Goal: Task Accomplishment & Management: Use online tool/utility

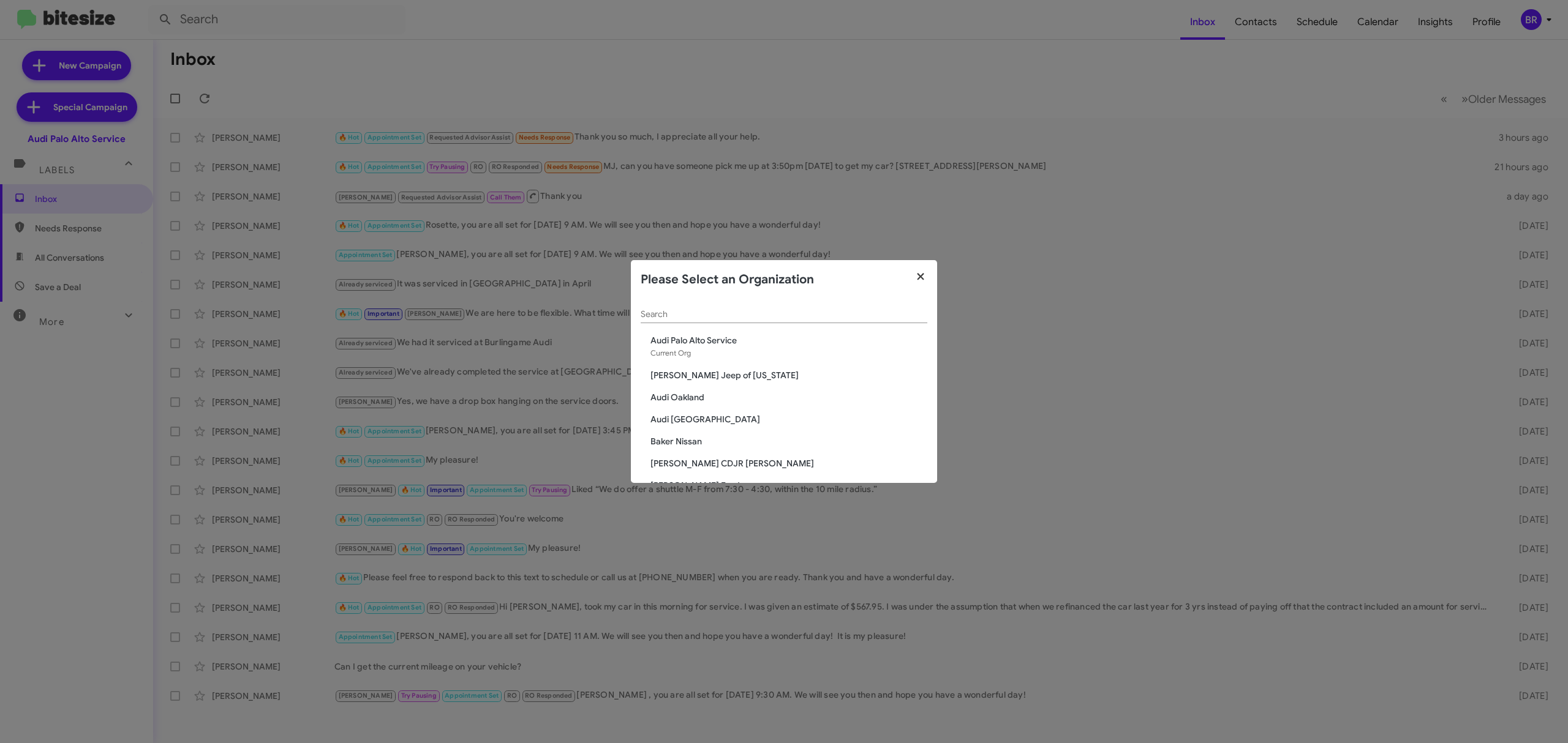
click at [919, 279] on icon "button" at bounding box center [920, 276] width 14 height 11
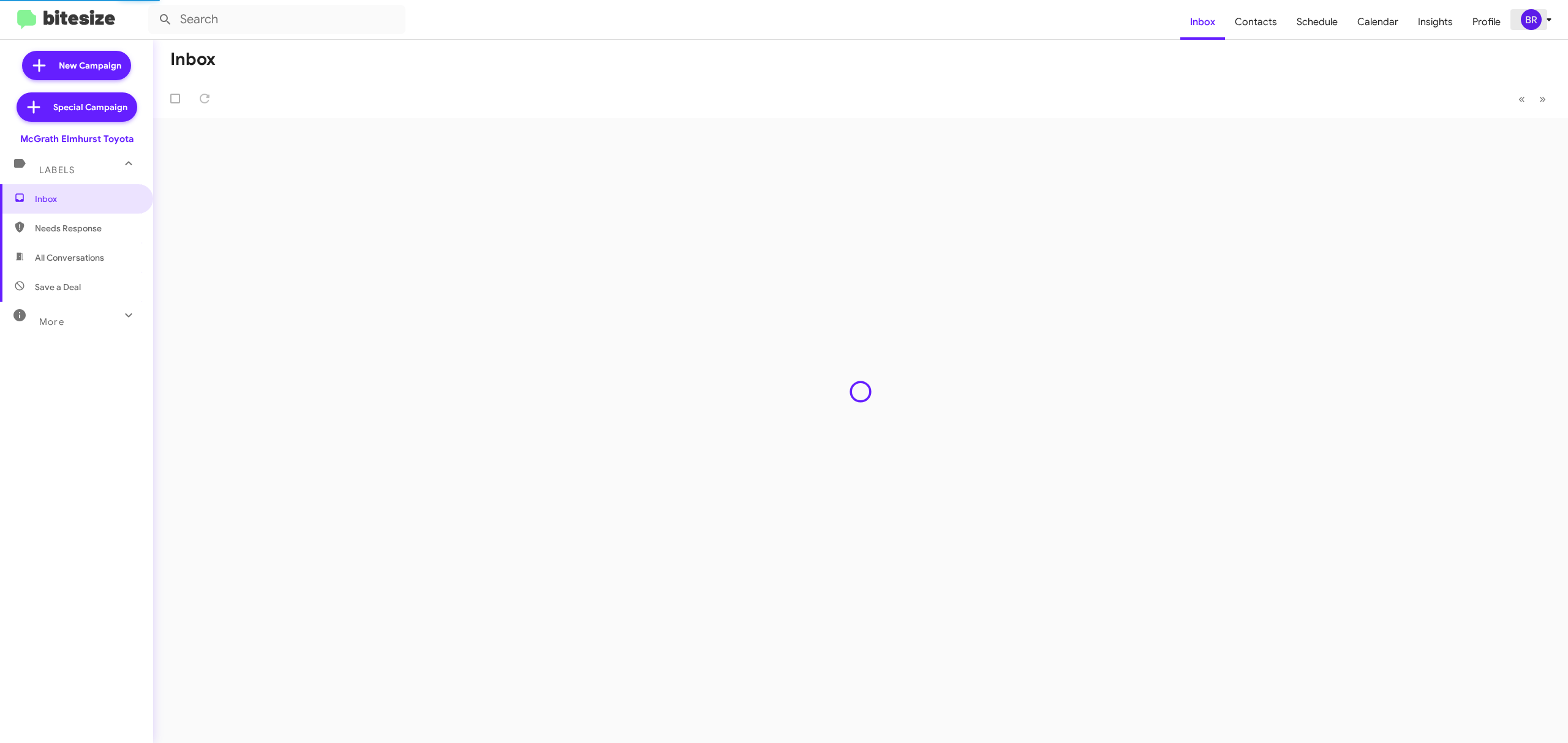
click at [1537, 18] on div "BR" at bounding box center [1531, 19] width 21 height 21
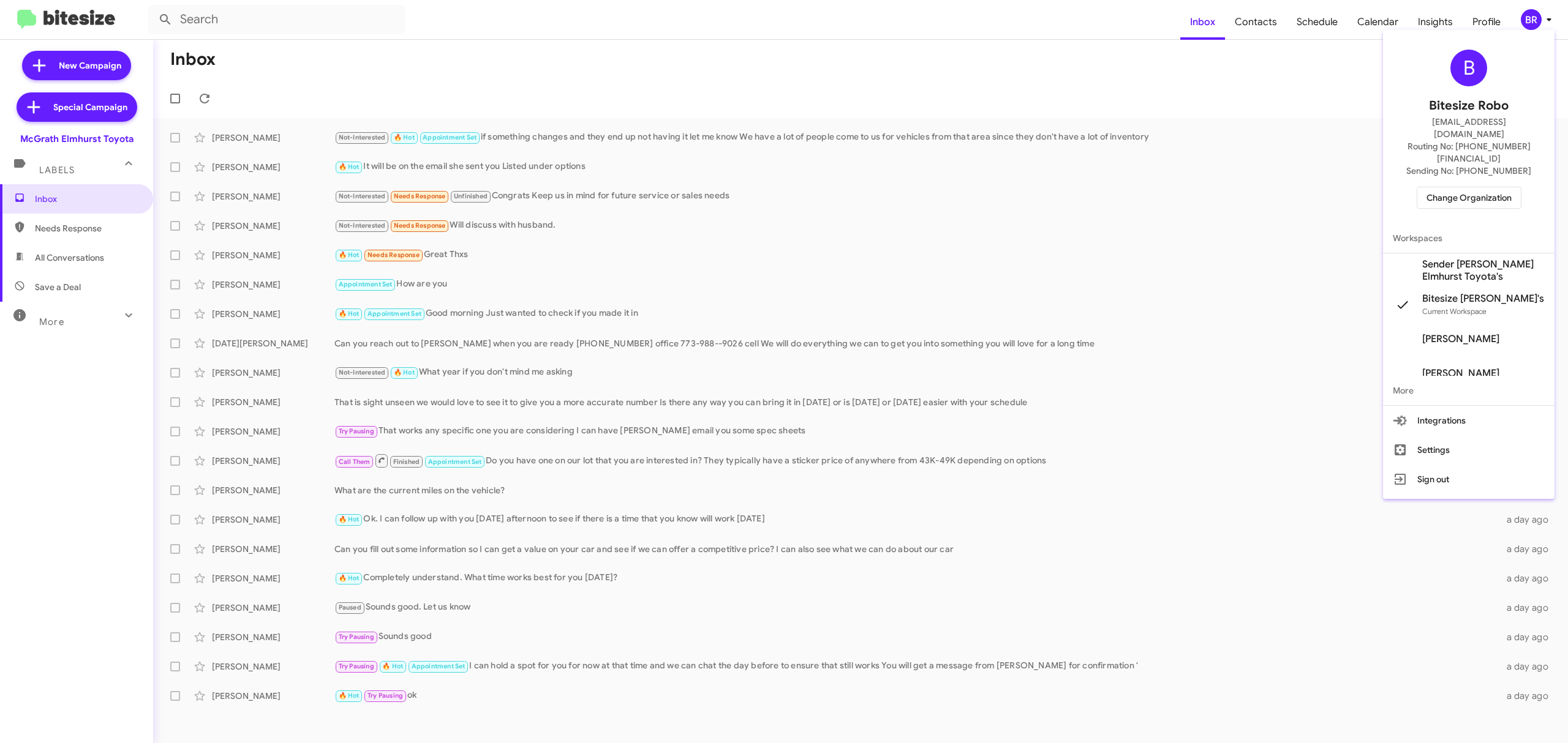
drag, startPoint x: 1450, startPoint y: 161, endPoint x: 1438, endPoint y: 180, distance: 22.5
click at [1438, 180] on div "B Bitesize Robo jeks.ocampo1717@gmail.com Routing No: +1 (630) 782-2296 Sending…" at bounding box center [1469, 129] width 172 height 188
click at [1438, 187] on span "Change Organization" at bounding box center [1469, 197] width 85 height 21
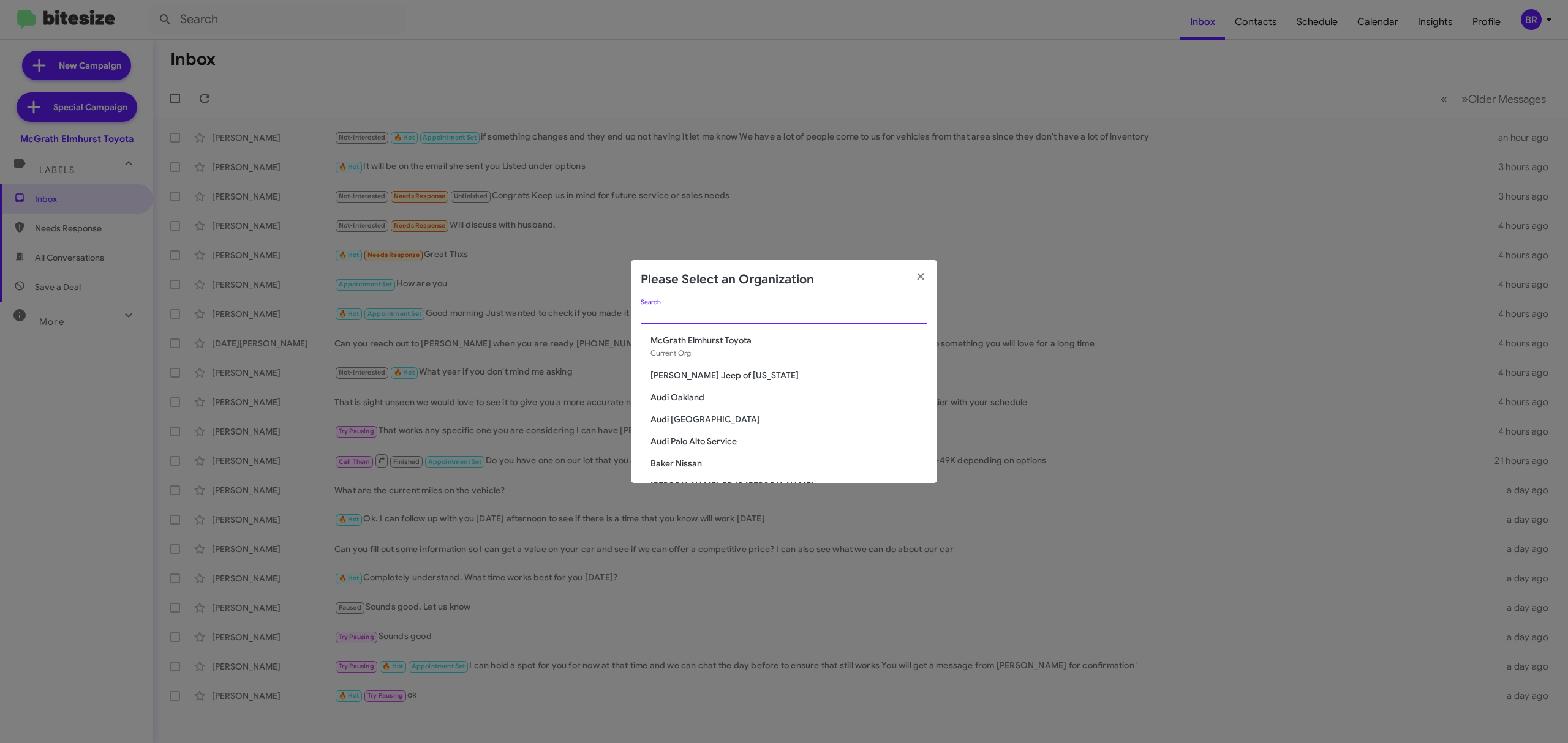
click at [725, 319] on input "Search" at bounding box center [784, 314] width 287 height 10
type input "service"
click at [924, 275] on icon "button" at bounding box center [919, 276] width 6 height 6
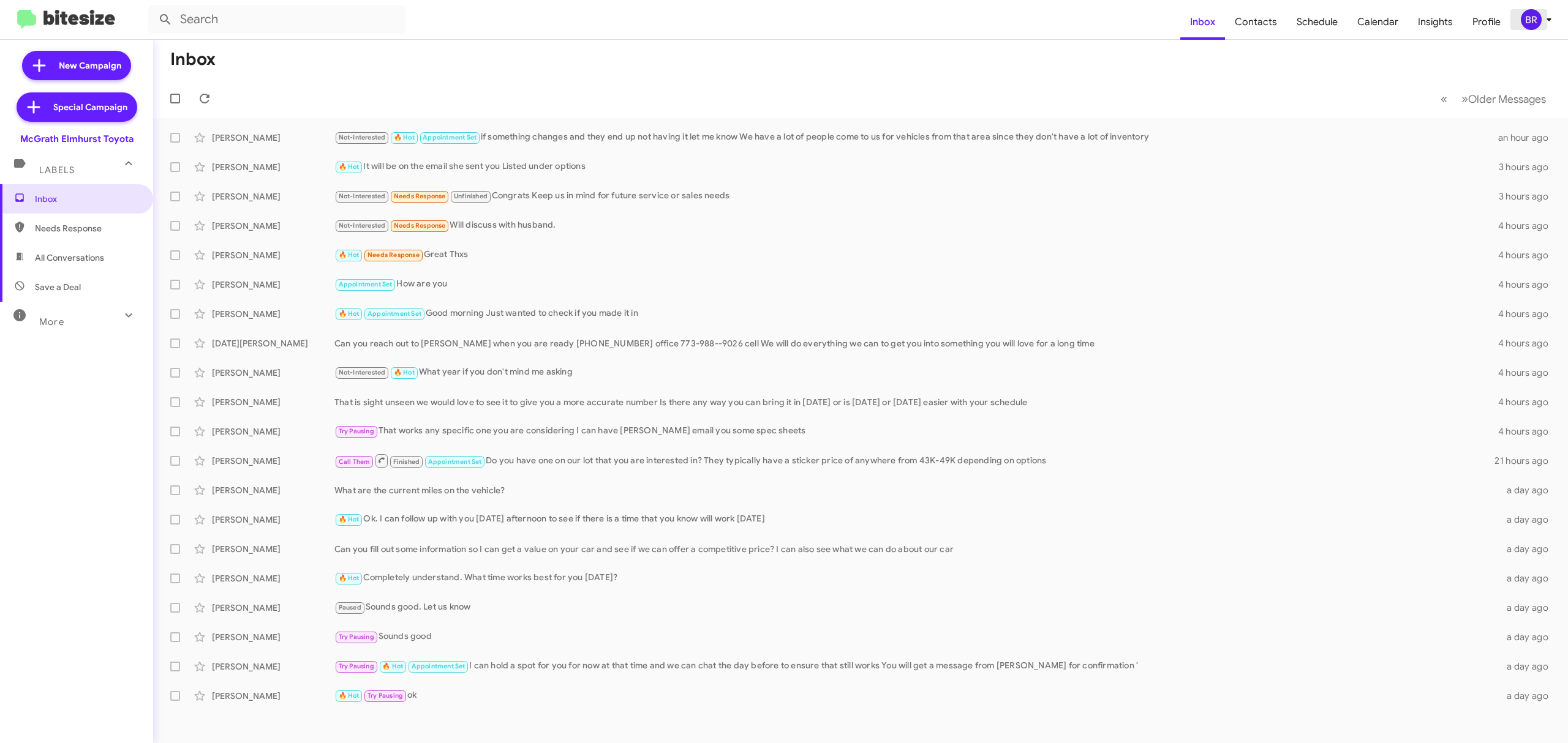
click at [1527, 21] on div "BR" at bounding box center [1531, 19] width 21 height 21
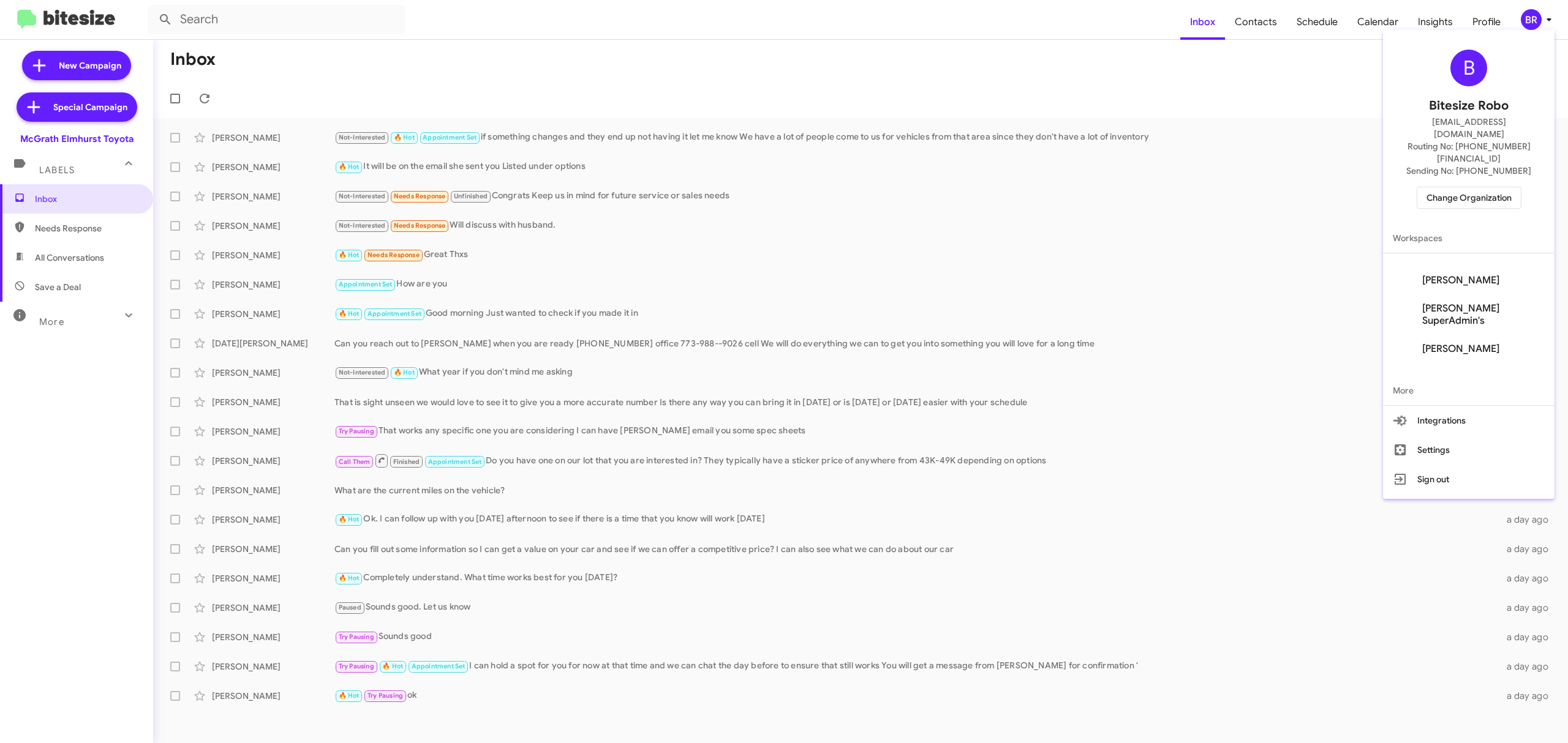
scroll to position [94, 0]
click at [1459, 187] on span "Change Organization" at bounding box center [1469, 197] width 85 height 21
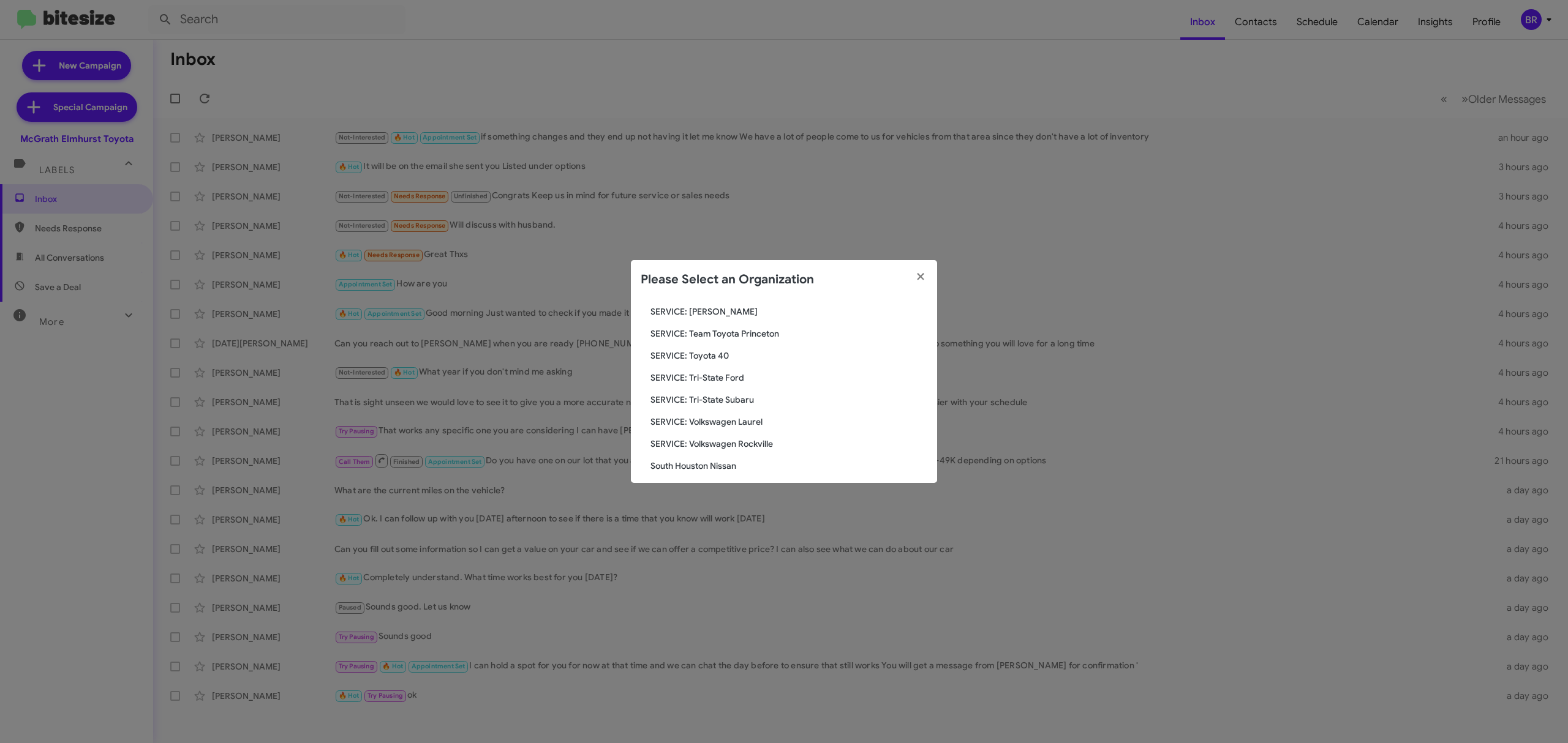
scroll to position [1760, 0]
click at [716, 400] on span "SERVICE: Tri-State Subaru" at bounding box center [788, 400] width 276 height 12
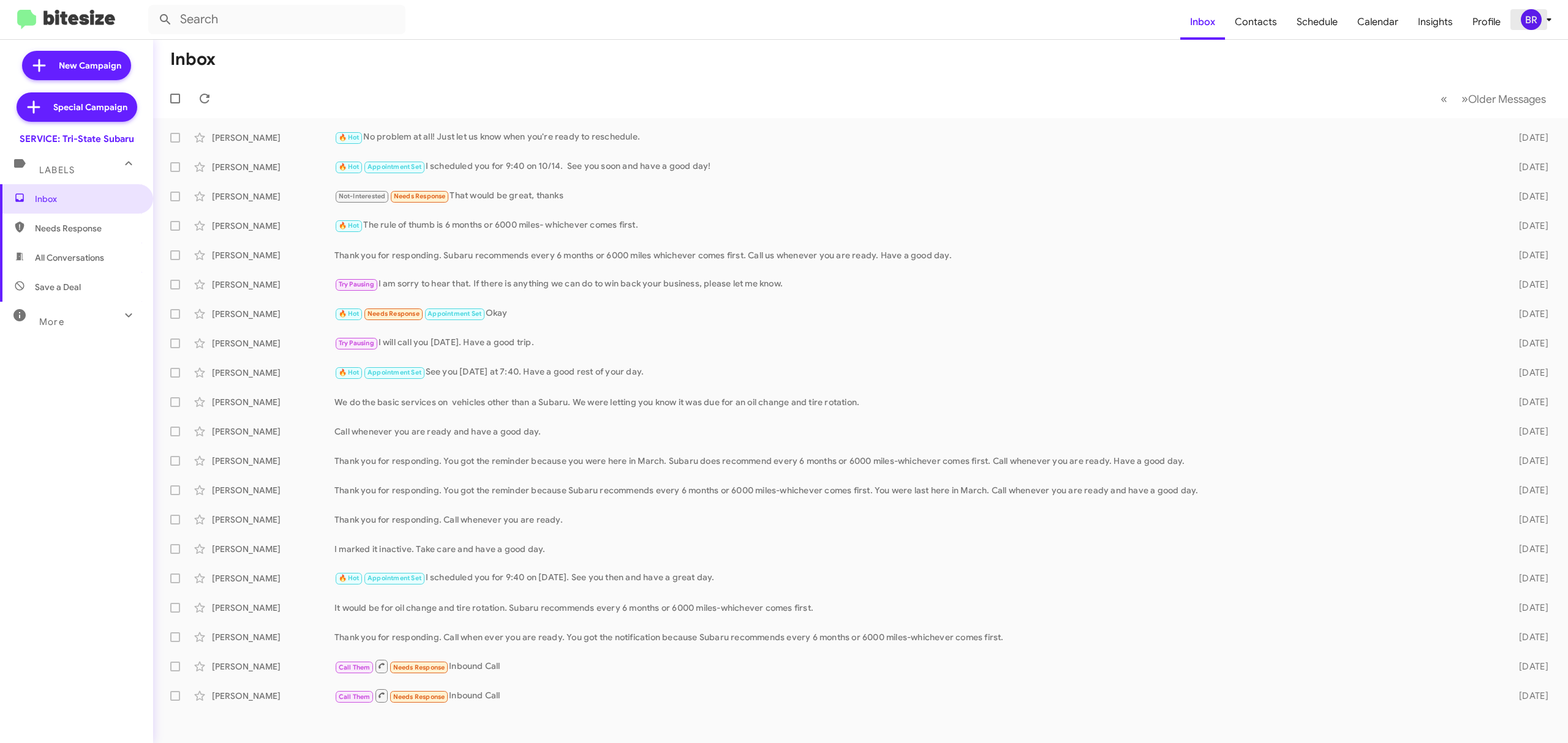
click at [1532, 9] on div "BR" at bounding box center [1531, 19] width 21 height 21
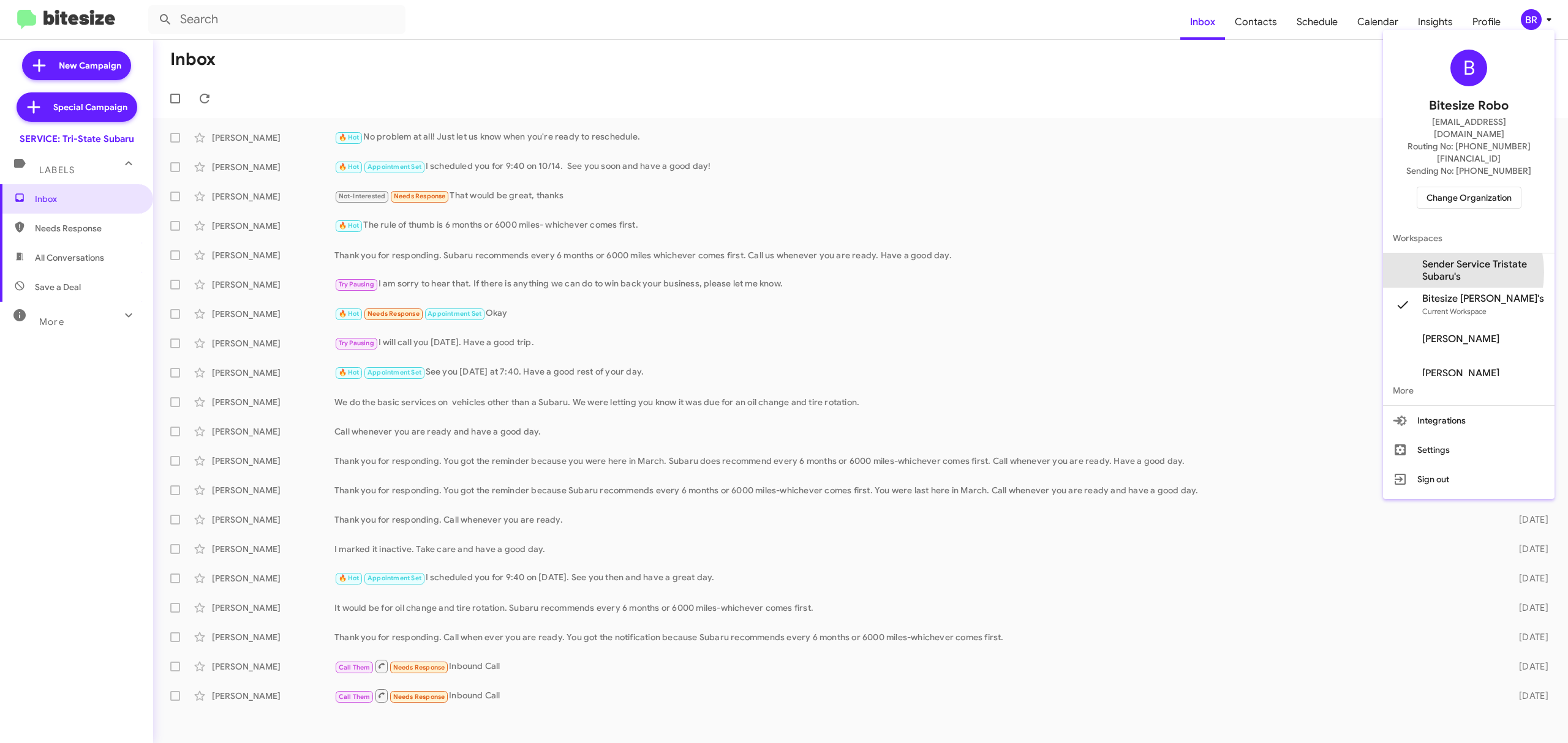
click at [1437, 258] on span "Sender Service Tristate Subaru's" at bounding box center [1483, 270] width 122 height 25
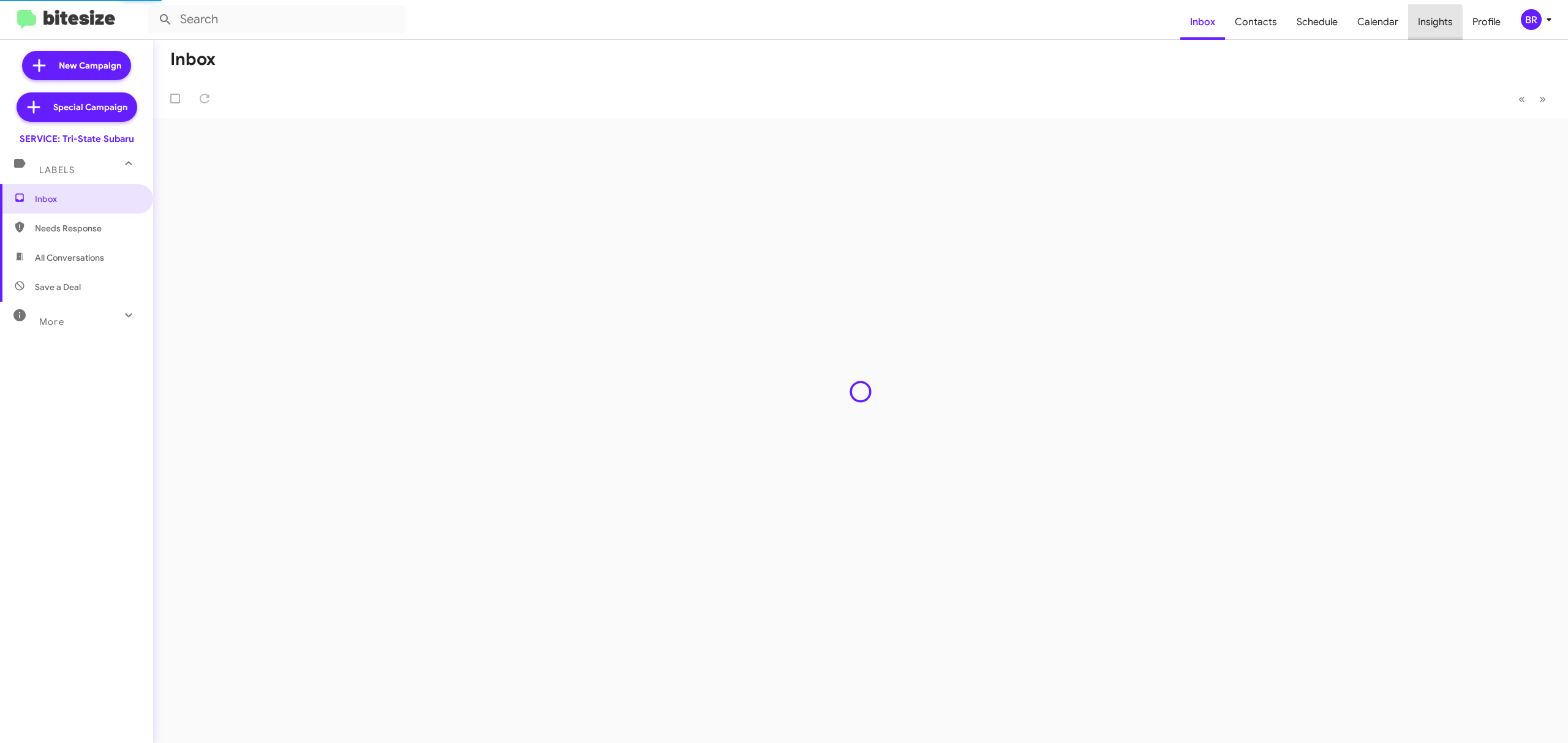
click at [1419, 29] on span "Insights" at bounding box center [1435, 22] width 54 height 36
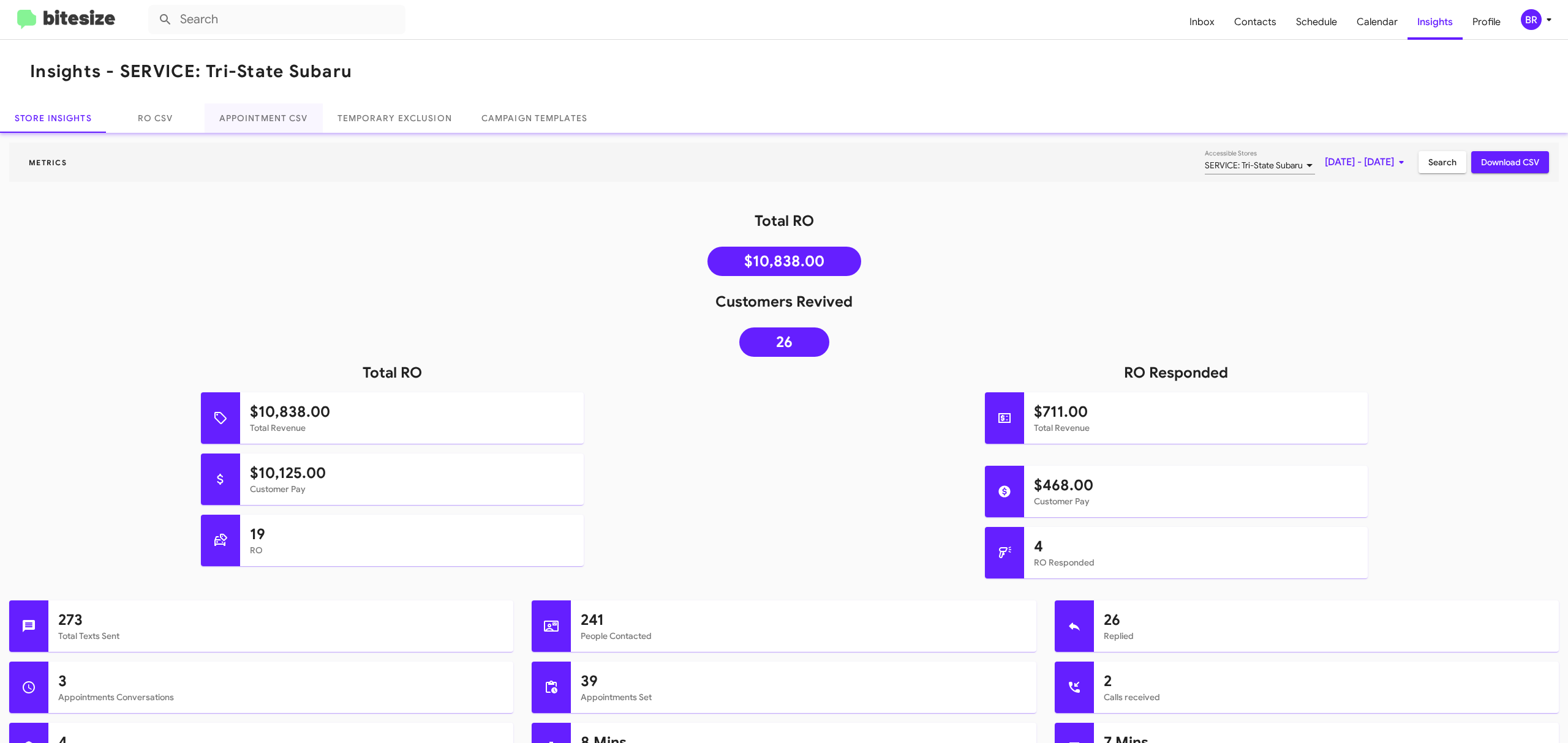
drag, startPoint x: 273, startPoint y: 101, endPoint x: 263, endPoint y: 118, distance: 19.7
click at [263, 118] on div "Insights - SERVICE: Tri-State Subaru Store Insights RO CSV Appointment CSV Temp…" at bounding box center [784, 85] width 1568 height 93
click at [263, 118] on link "Appointment CSV" at bounding box center [264, 118] width 118 height 29
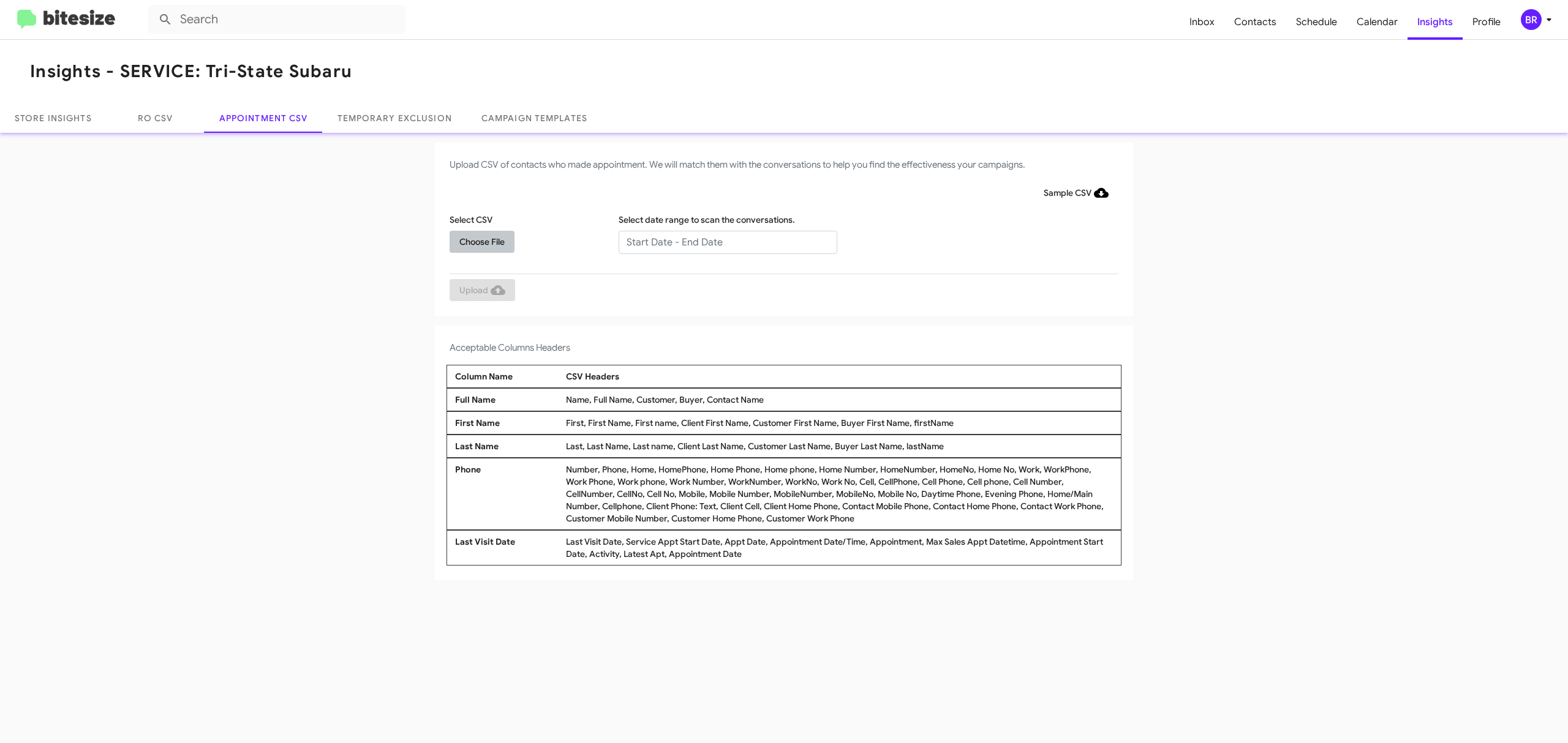
click at [464, 247] on span "Choose File" at bounding box center [481, 242] width 45 height 22
click at [670, 249] on input "text" at bounding box center [728, 242] width 219 height 23
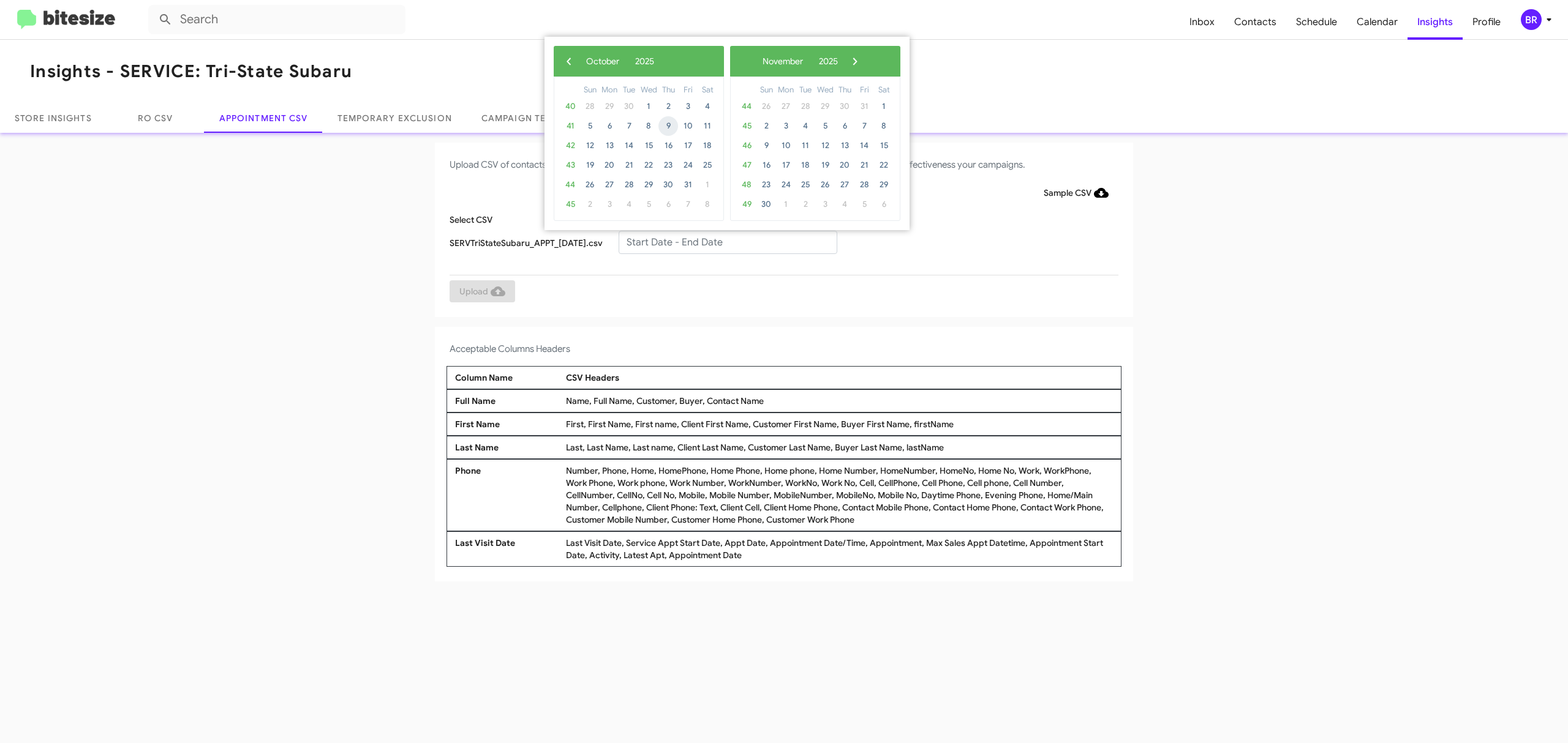
click at [668, 135] on span "9" at bounding box center [668, 126] width 19 height 19
click at [766, 138] on span "9" at bounding box center [765, 145] width 19 height 19
type input "10/09/2025 - 11/09/2025"
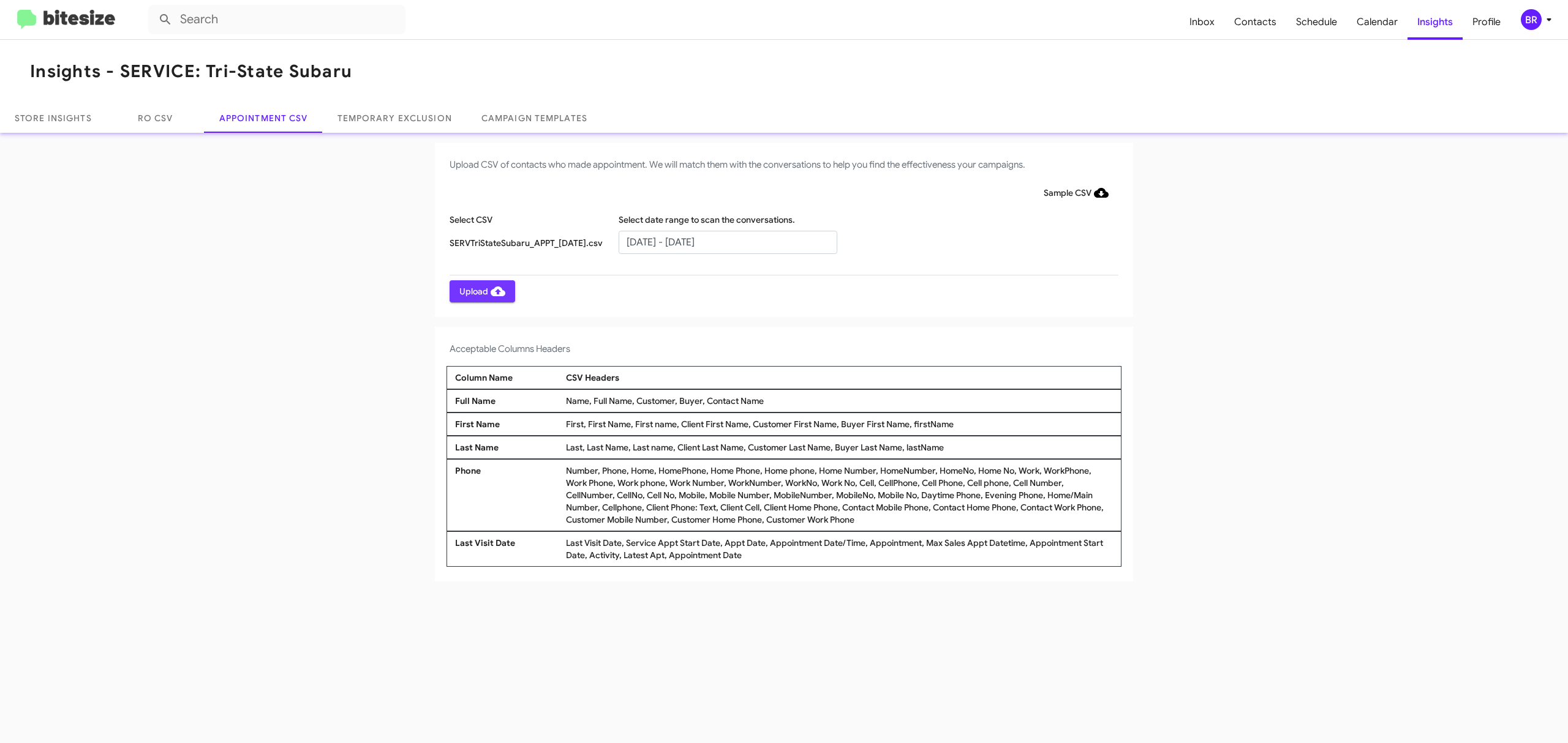
click at [491, 291] on icon at bounding box center [498, 291] width 15 height 10
